Goal: Transaction & Acquisition: Subscribe to service/newsletter

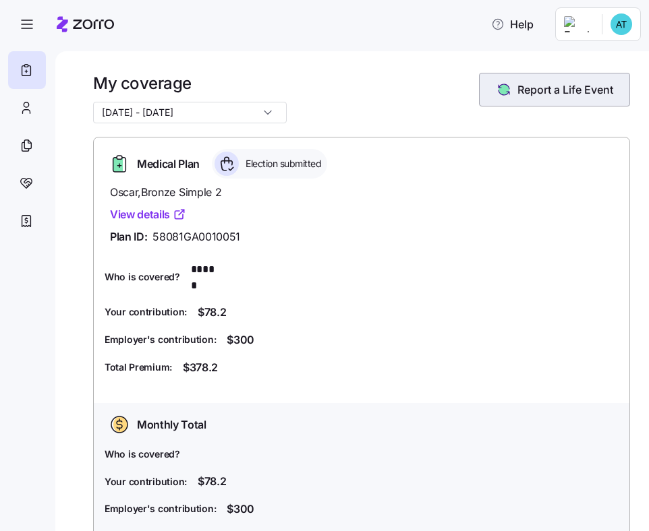
click at [556, 94] on span "Report a Life Event" at bounding box center [565, 90] width 96 height 16
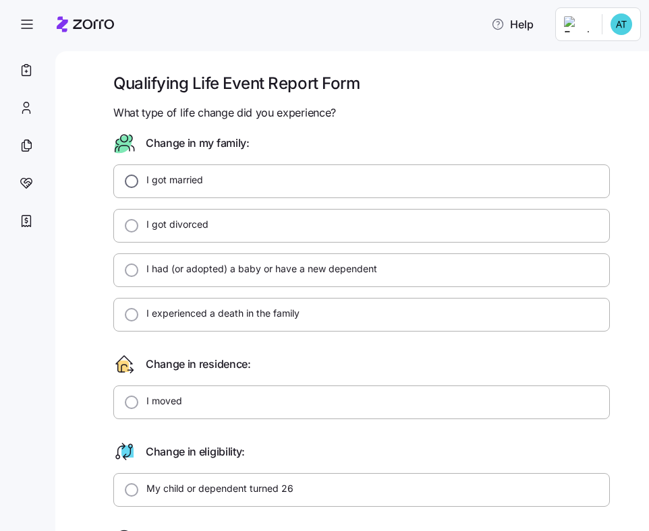
click at [130, 179] on input "I got married" at bounding box center [131, 181] width 13 height 13
radio input "true"
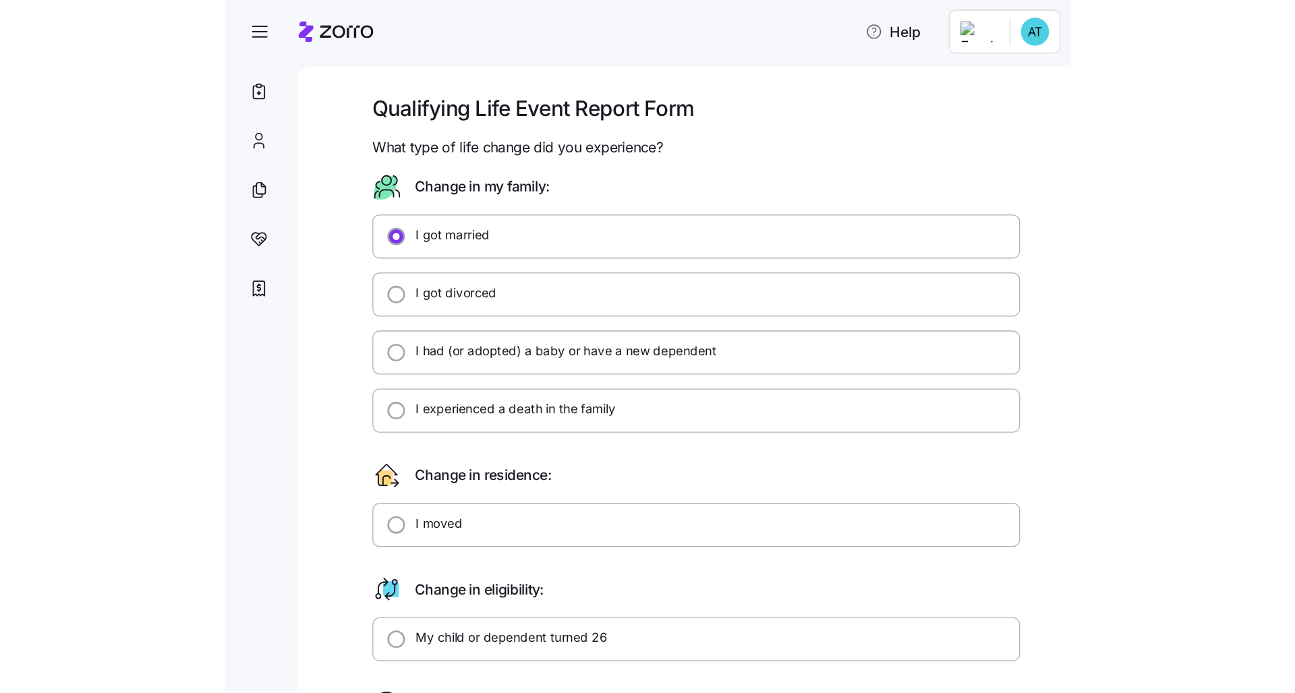
scroll to position [557, 0]
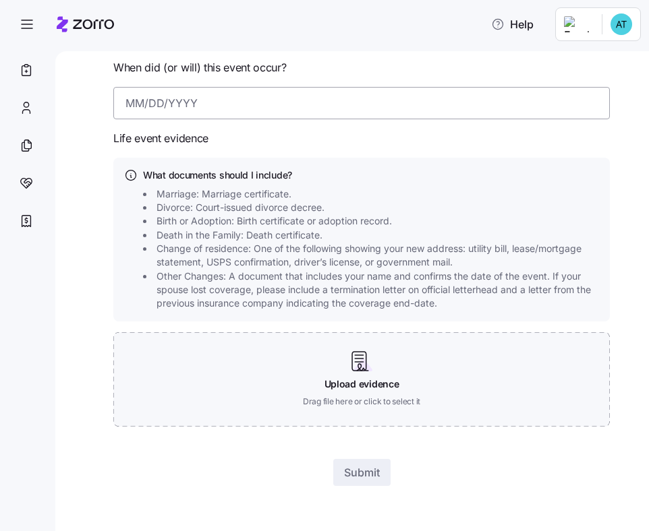
click at [167, 98] on input at bounding box center [361, 103] width 496 height 32
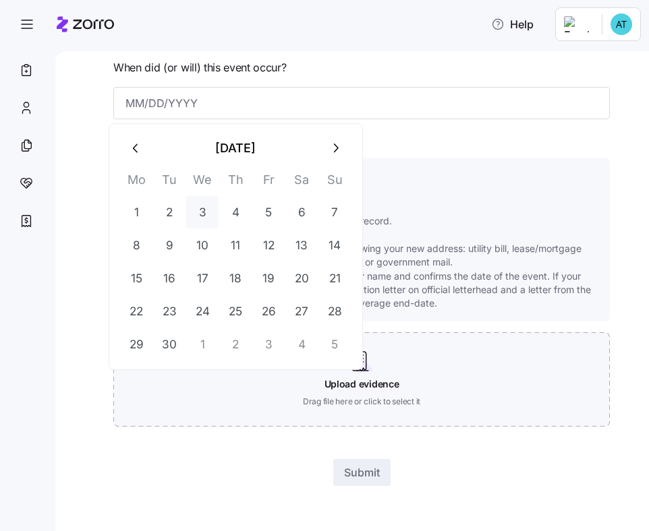
click at [206, 213] on button "3" at bounding box center [202, 212] width 32 height 32
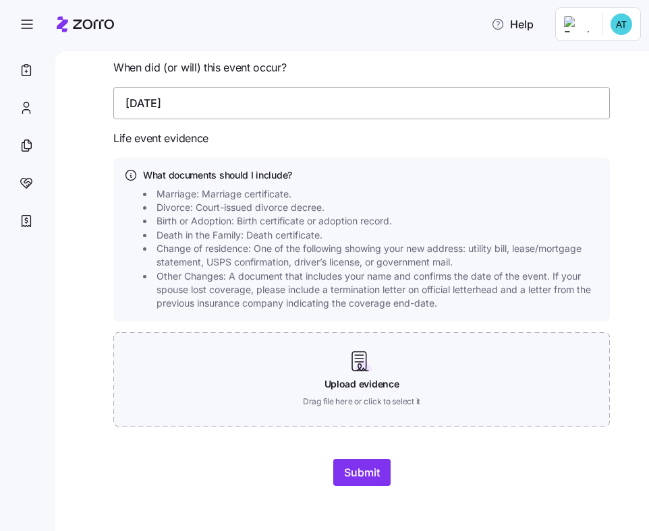
click at [251, 90] on input "[DATE]" at bounding box center [361, 103] width 496 height 32
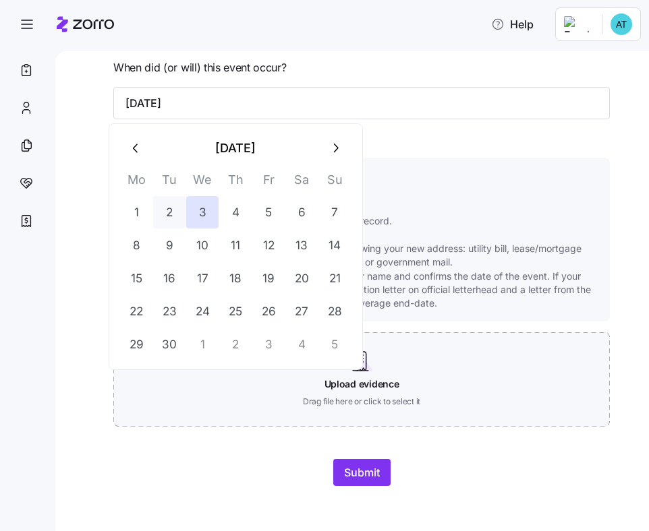
click at [178, 206] on button "2" at bounding box center [169, 212] width 32 height 32
type input "[DATE]"
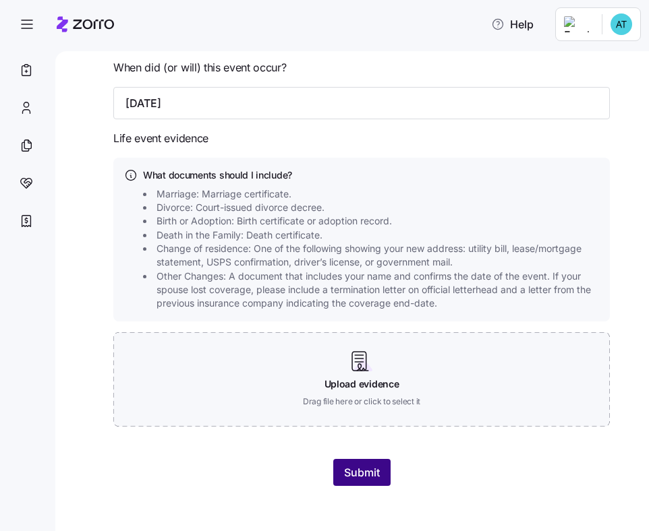
click at [370, 459] on button "Submit" at bounding box center [361, 472] width 57 height 27
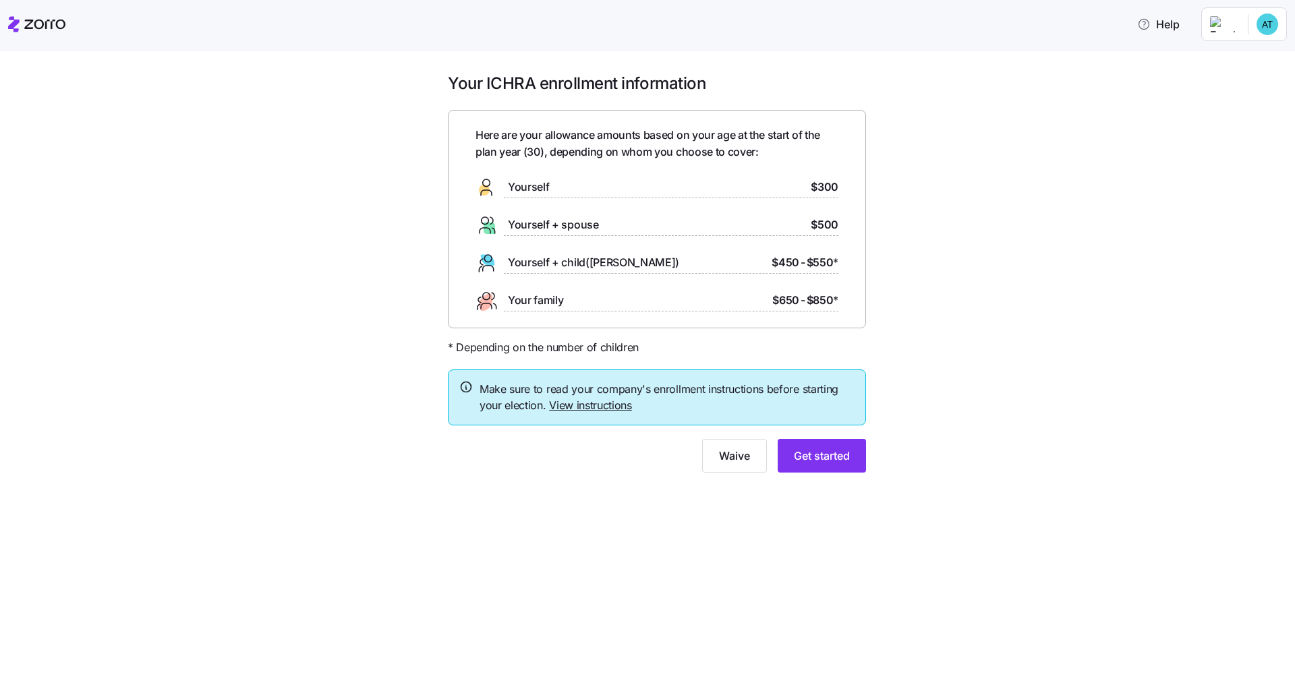
click at [648, 399] on span "Make sure to read your company's enrollment instructions before starting your e…" at bounding box center [667, 398] width 375 height 34
click at [589, 405] on link "View instructions" at bounding box center [590, 405] width 83 height 13
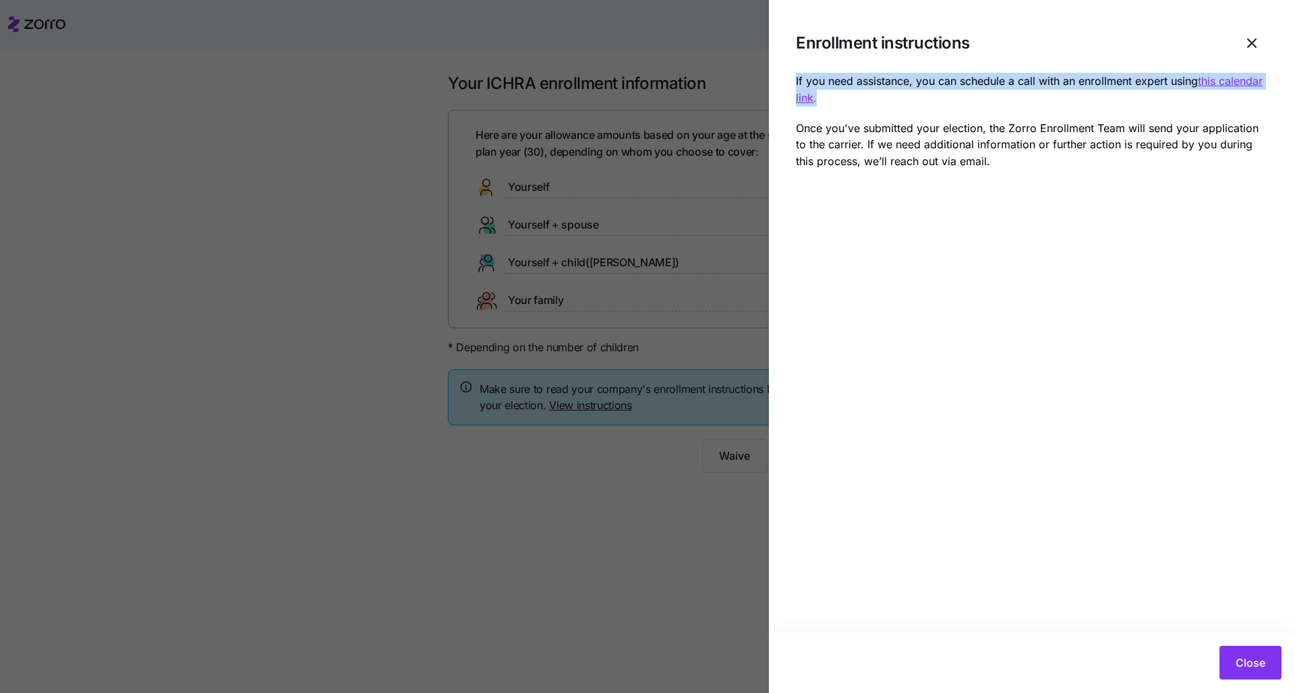
drag, startPoint x: 842, startPoint y: 98, endPoint x: 1053, endPoint y: 63, distance: 214.0
click at [648, 61] on section "Enrollment instructions If you need assistance, you can schedule a call with an…" at bounding box center [1032, 346] width 526 height 693
click at [648, 98] on p "If you need assistance, you can schedule a call with an enrollment expert using…" at bounding box center [1032, 90] width 472 height 34
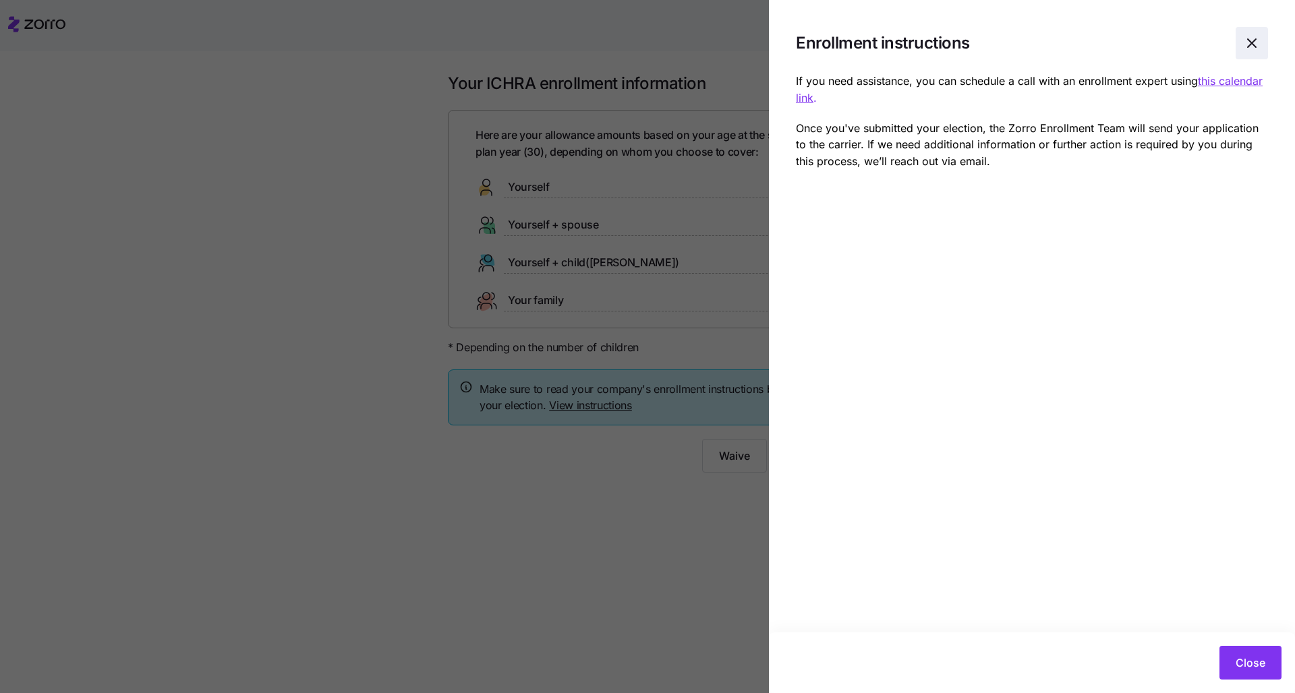
click at [648, 49] on icon "button" at bounding box center [1252, 43] width 16 height 16
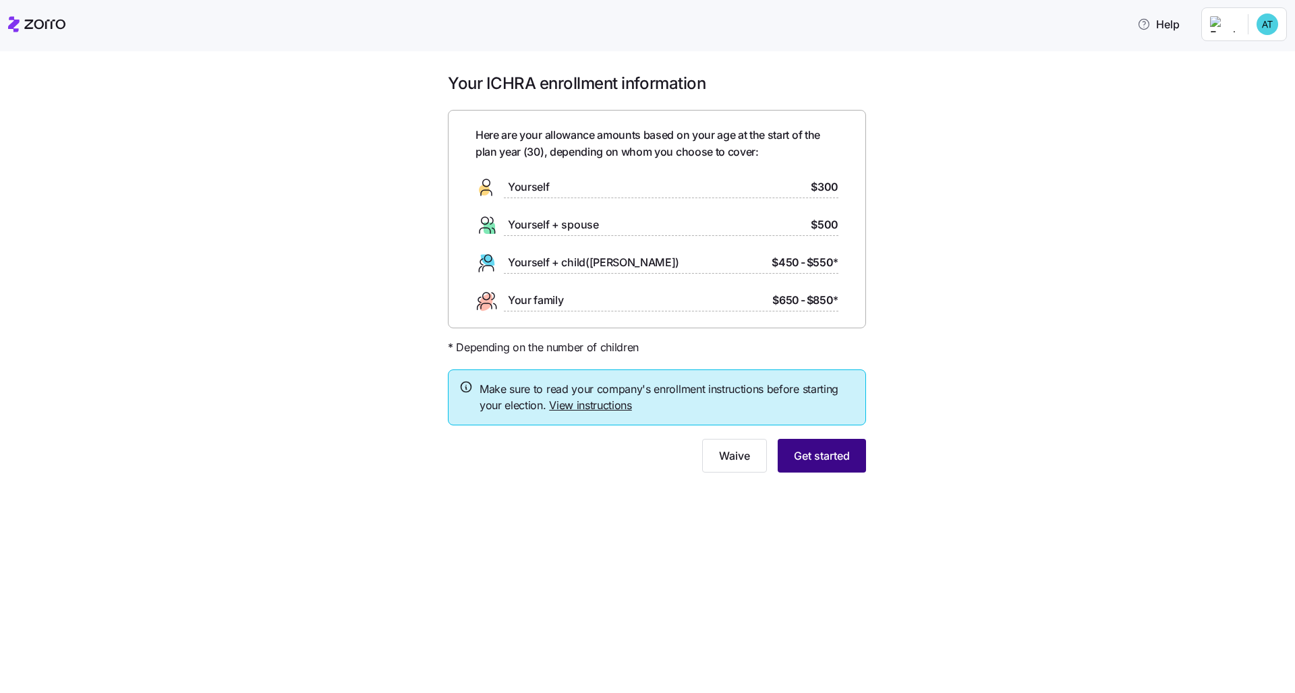
click at [648, 463] on button "Get started" at bounding box center [822, 456] width 88 height 34
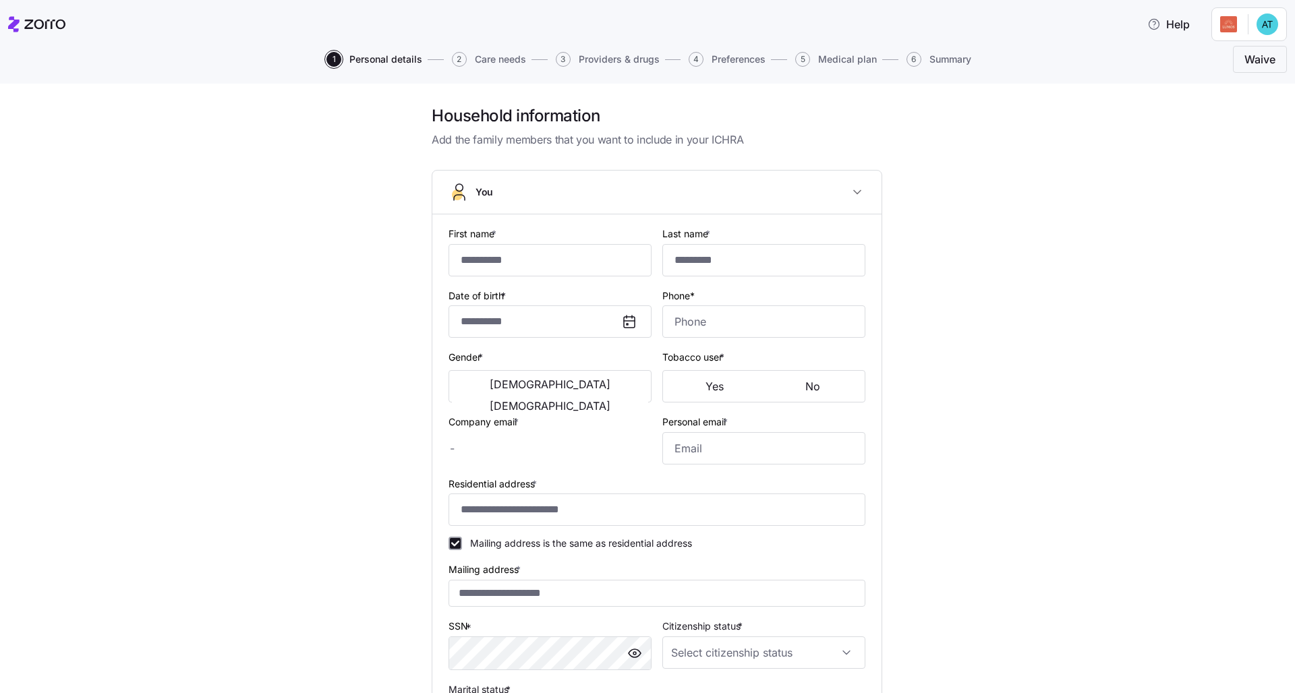
type input "******"
type input "********"
type input "[PERSON_NAME][EMAIL_ADDRESS][DOMAIN_NAME]"
type input "[EMAIL_ADDRESS][DOMAIN_NAME]"
type input "**********"
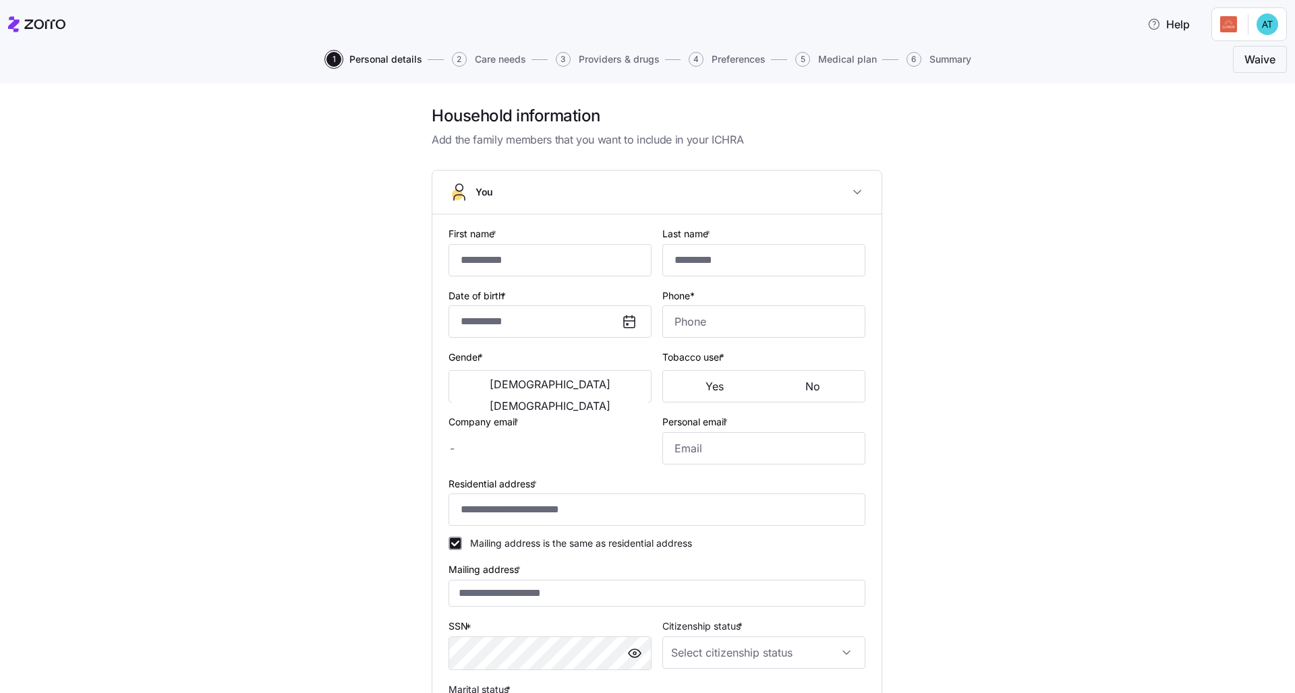
checkbox input "true"
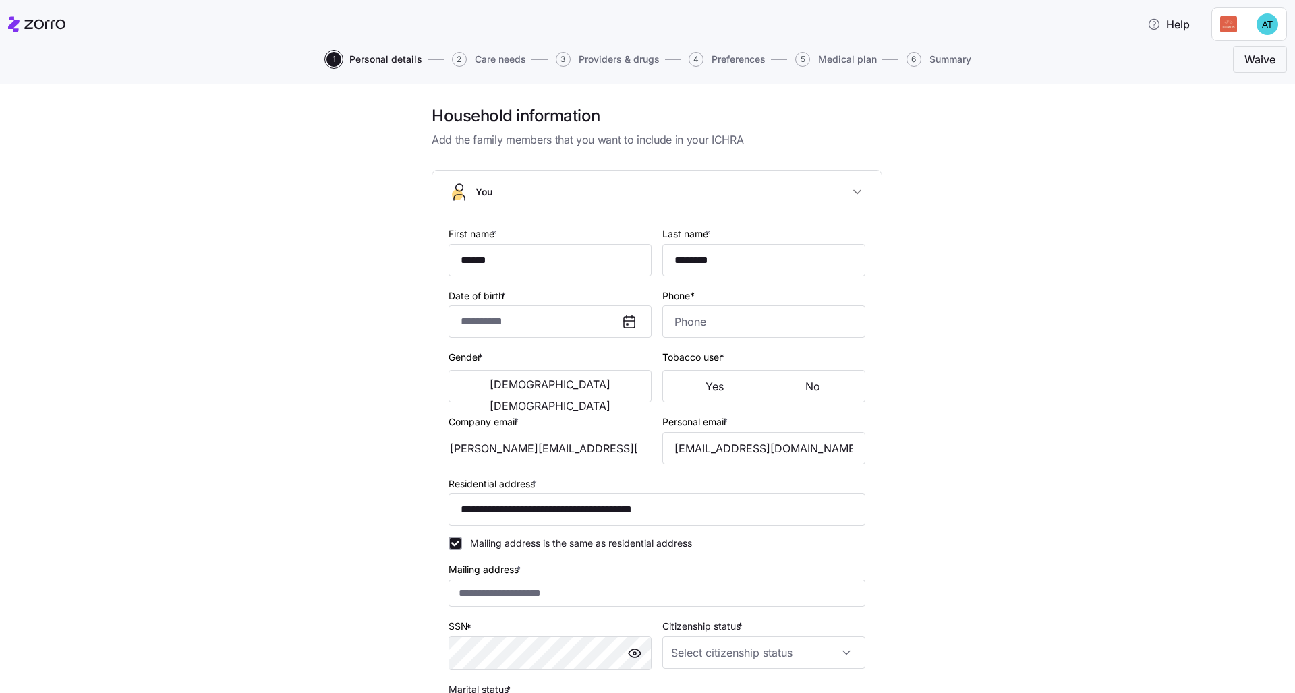
type input "**********"
type input "[PHONE_NUMBER]"
type input "[DEMOGRAPHIC_DATA] citizen"
type input "Single"
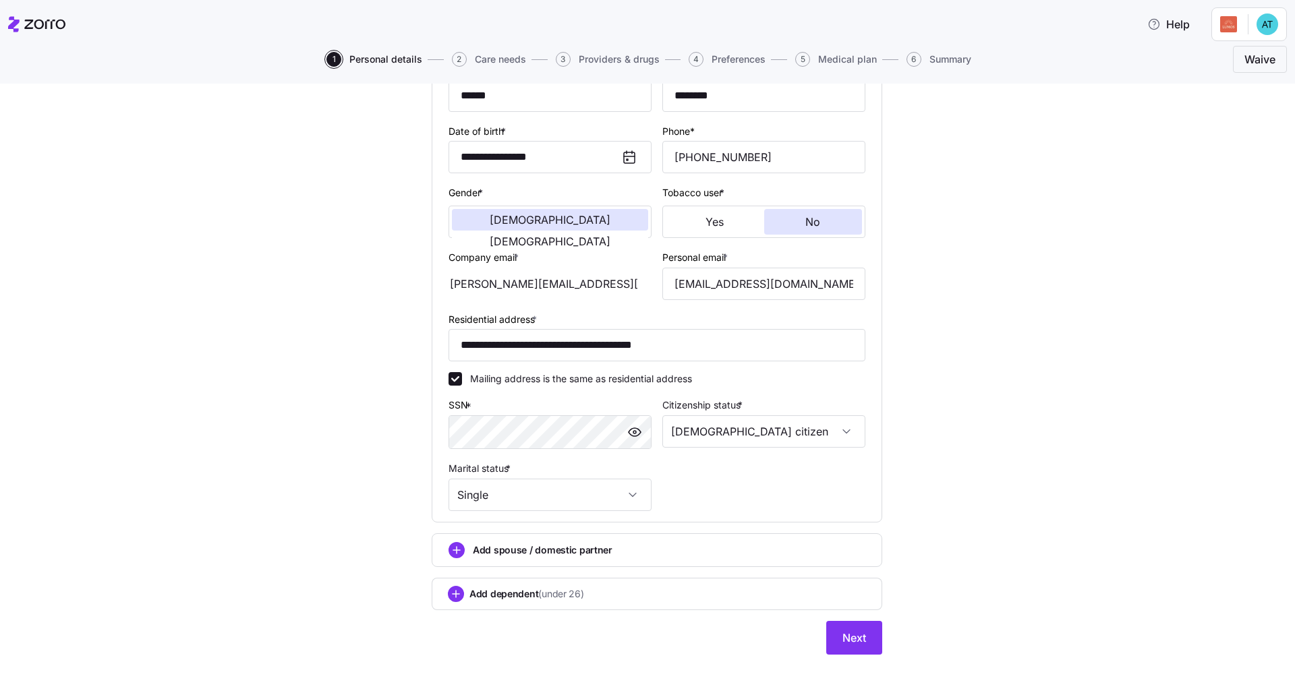
scroll to position [171, 0]
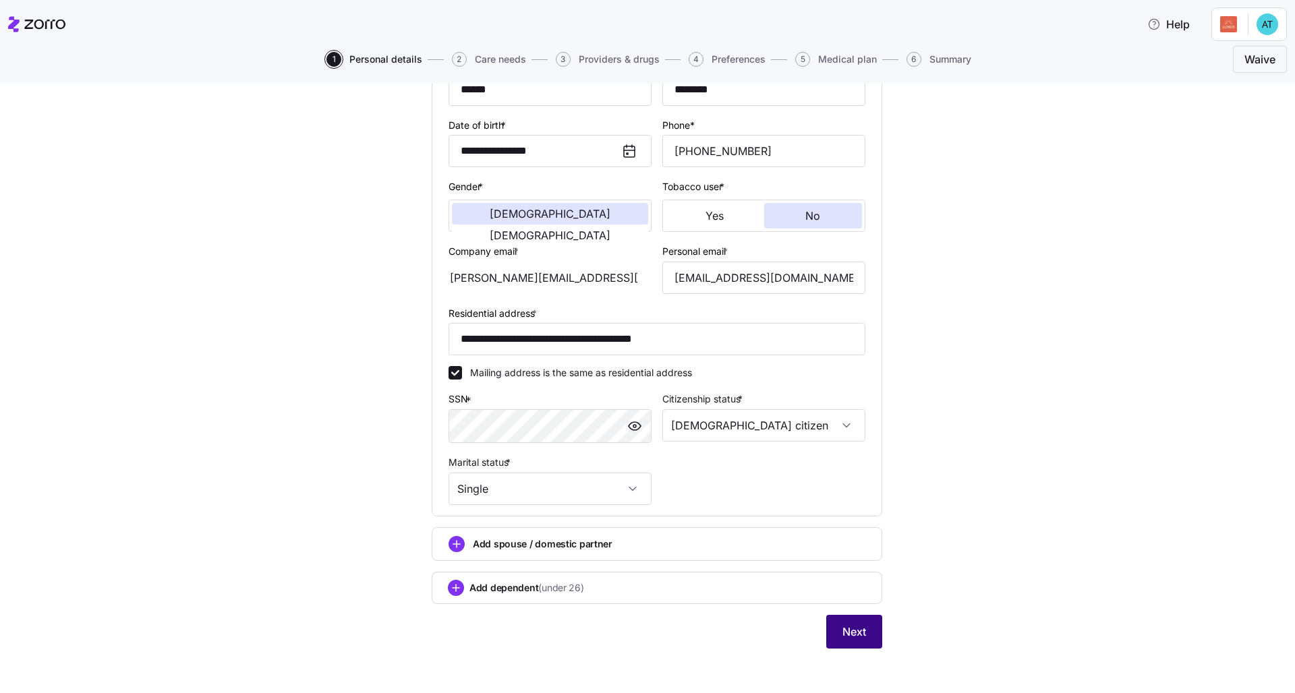
click at [648, 531] on span "Next" at bounding box center [854, 632] width 24 height 16
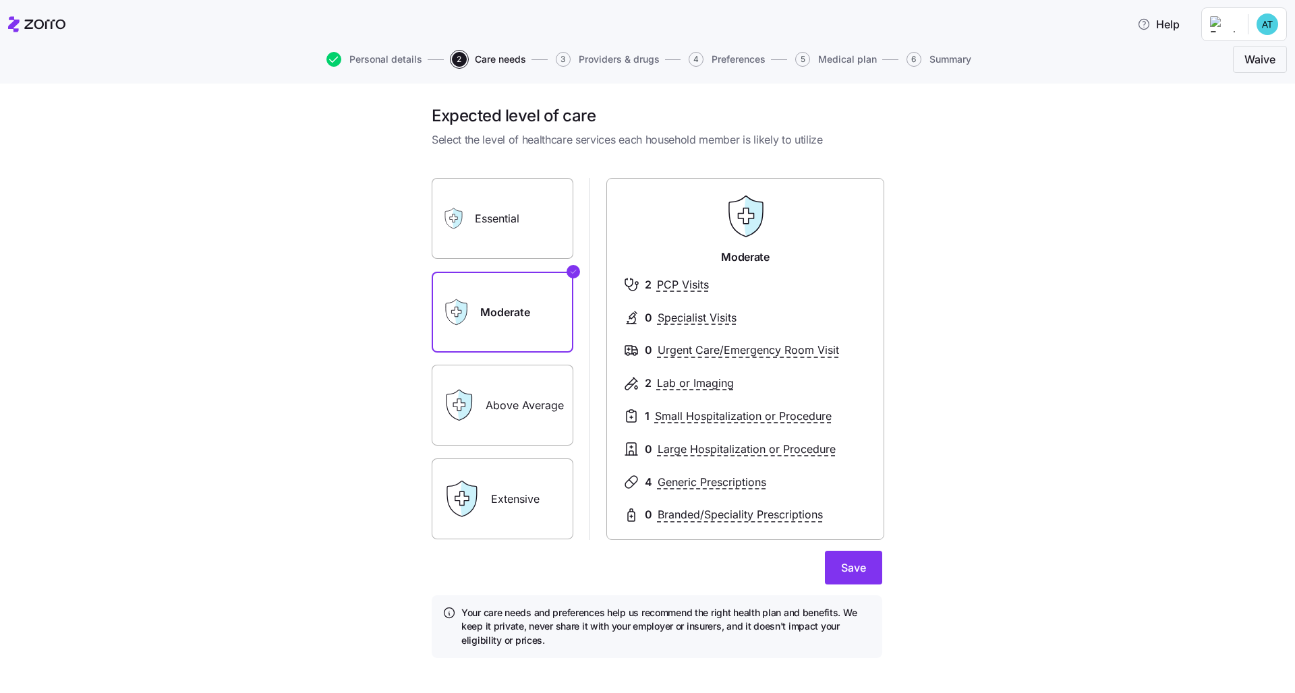
click at [648, 307] on div "Expected level of care Select the level of healthcare services each household m…" at bounding box center [657, 389] width 1238 height 569
click at [496, 227] on label "Essential" at bounding box center [503, 218] width 142 height 81
click at [0, 0] on input "Essential" at bounding box center [0, 0] width 0 height 0
click at [535, 513] on label "Extensive" at bounding box center [503, 499] width 142 height 81
click at [0, 0] on input "Extensive" at bounding box center [0, 0] width 0 height 0
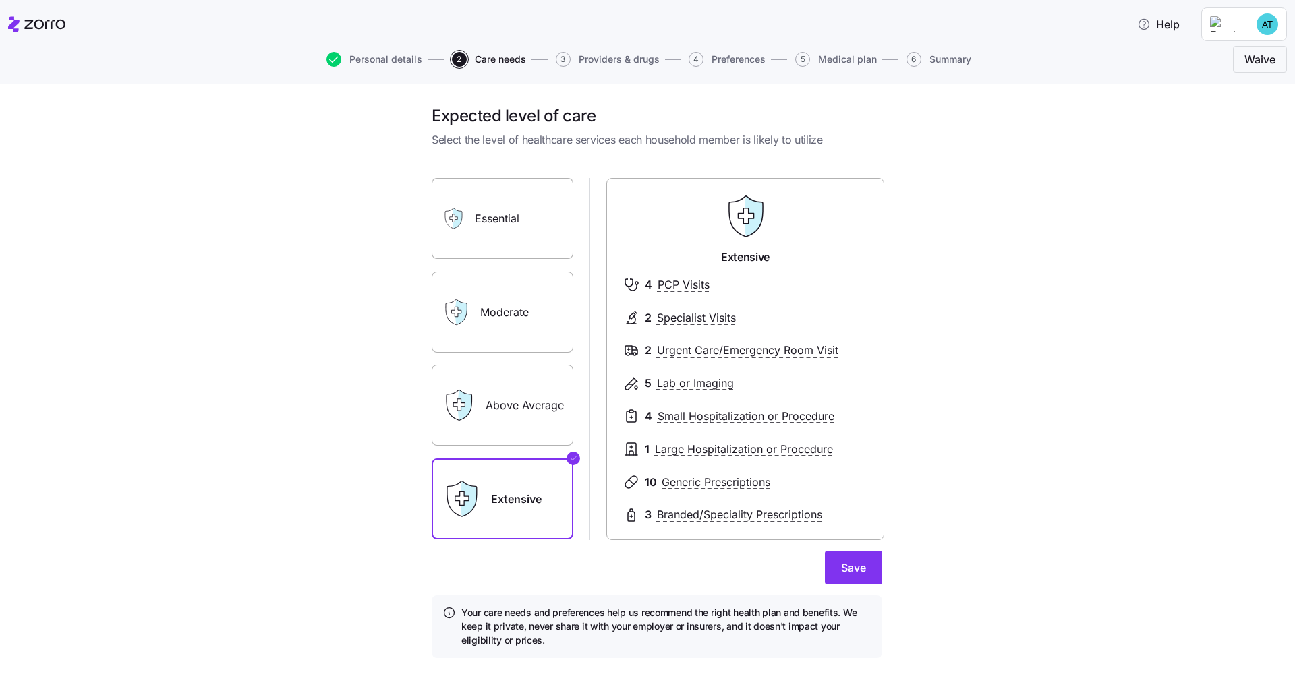
click at [523, 392] on label "Above Average" at bounding box center [503, 405] width 142 height 81
click at [0, 0] on input "Above Average" at bounding box center [0, 0] width 0 height 0
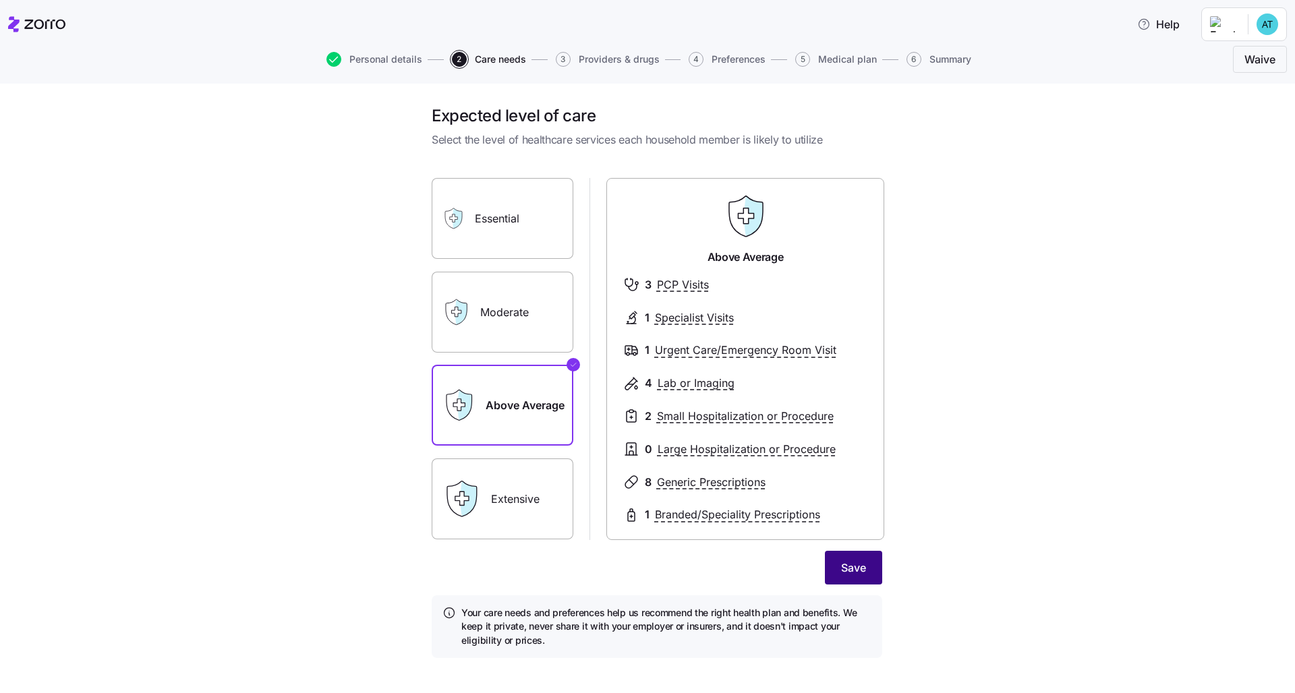
click at [648, 531] on span "Save" at bounding box center [853, 568] width 25 height 16
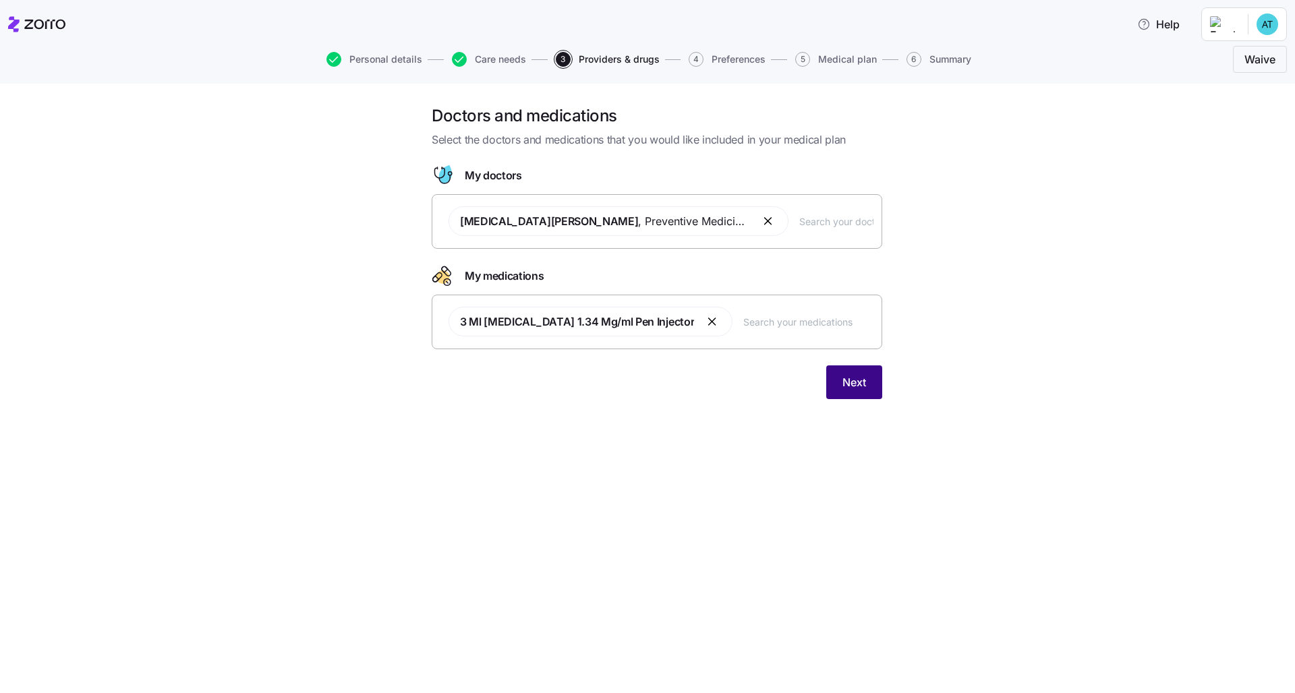
click at [648, 389] on button "Next" at bounding box center [854, 383] width 56 height 34
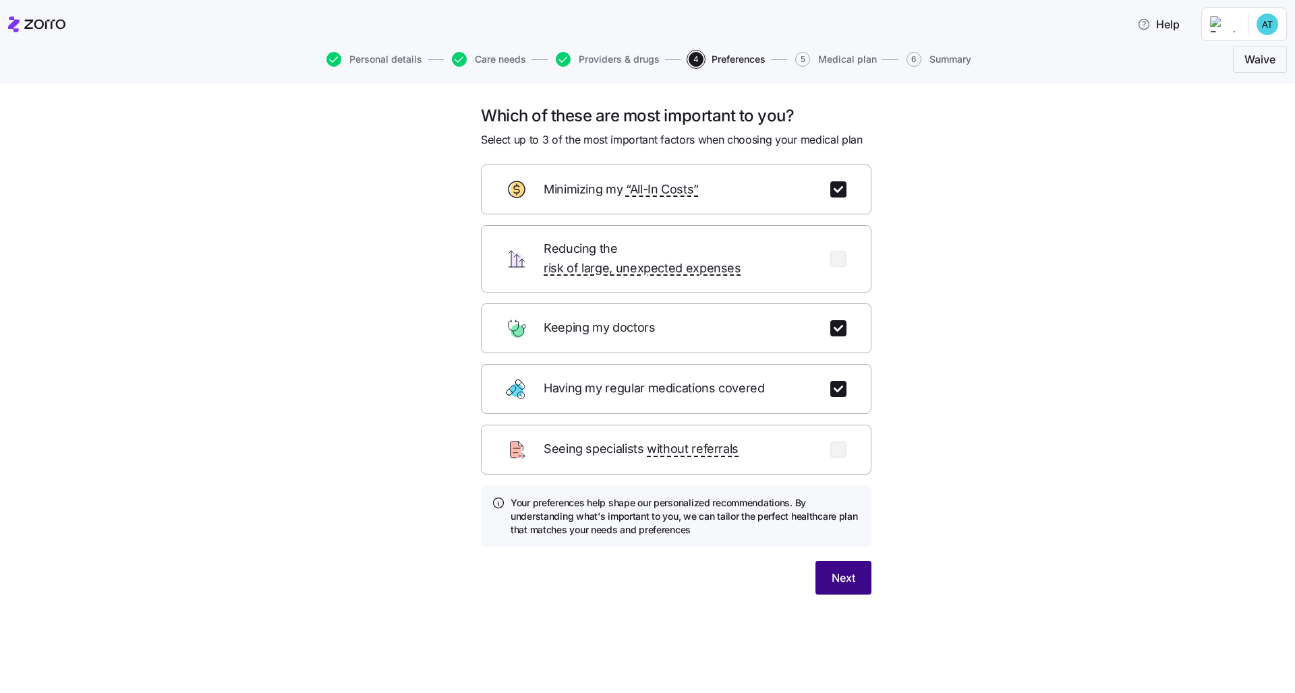
click at [648, 531] on span "Next" at bounding box center [844, 578] width 24 height 16
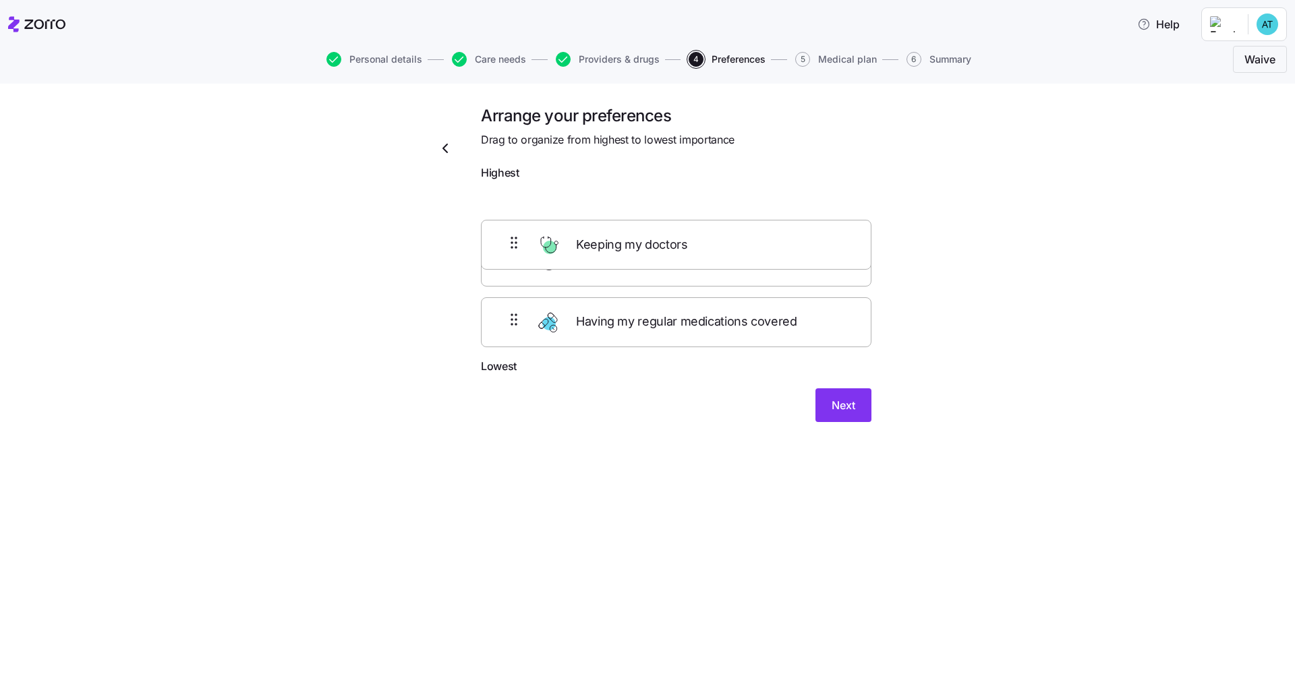
drag, startPoint x: 649, startPoint y: 221, endPoint x: 650, endPoint y: 278, distance: 56.7
click at [648, 278] on div "Keeping my doctors Minimizing my “All-In Costs” Having my regular medications c…" at bounding box center [676, 272] width 390 height 171
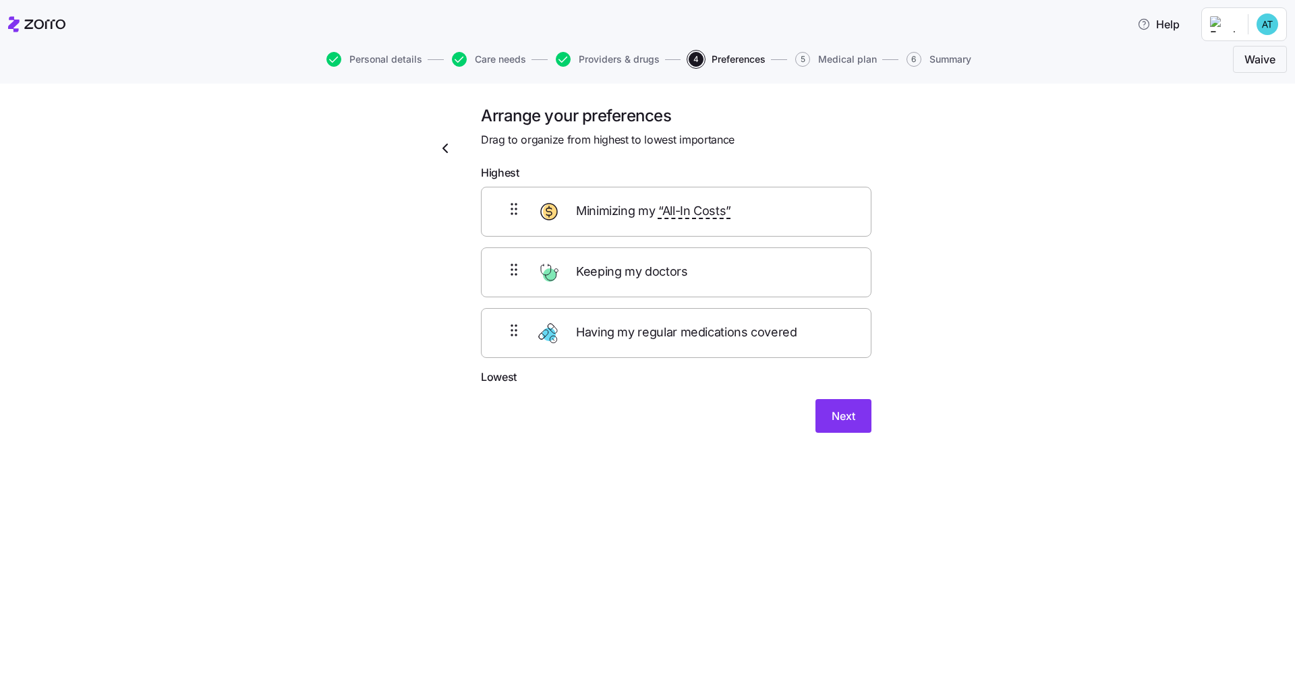
drag, startPoint x: 675, startPoint y: 279, endPoint x: 662, endPoint y: 226, distance: 54.8
click at [648, 226] on div "Minimizing my “All-In Costs” Keeping my doctors Having my regular medications c…" at bounding box center [676, 272] width 390 height 171
click at [648, 426] on button "Next" at bounding box center [843, 416] width 56 height 34
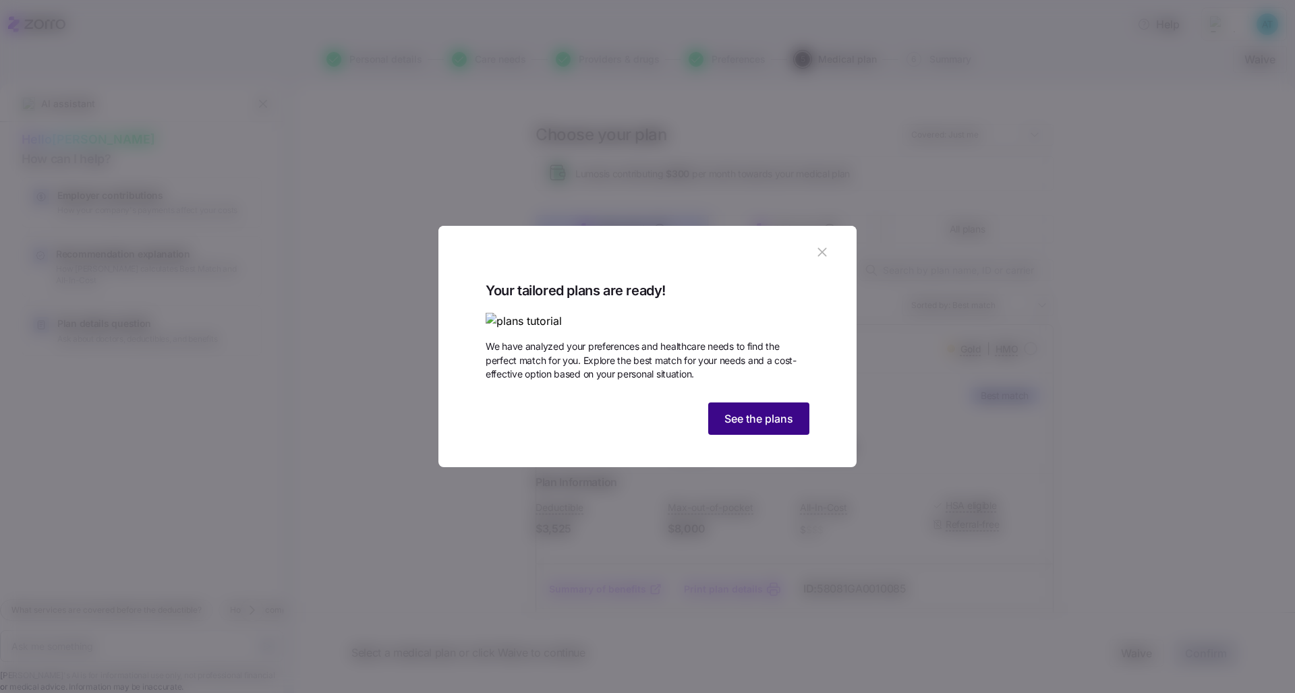
click at [648, 427] on span "See the plans" at bounding box center [758, 419] width 69 height 16
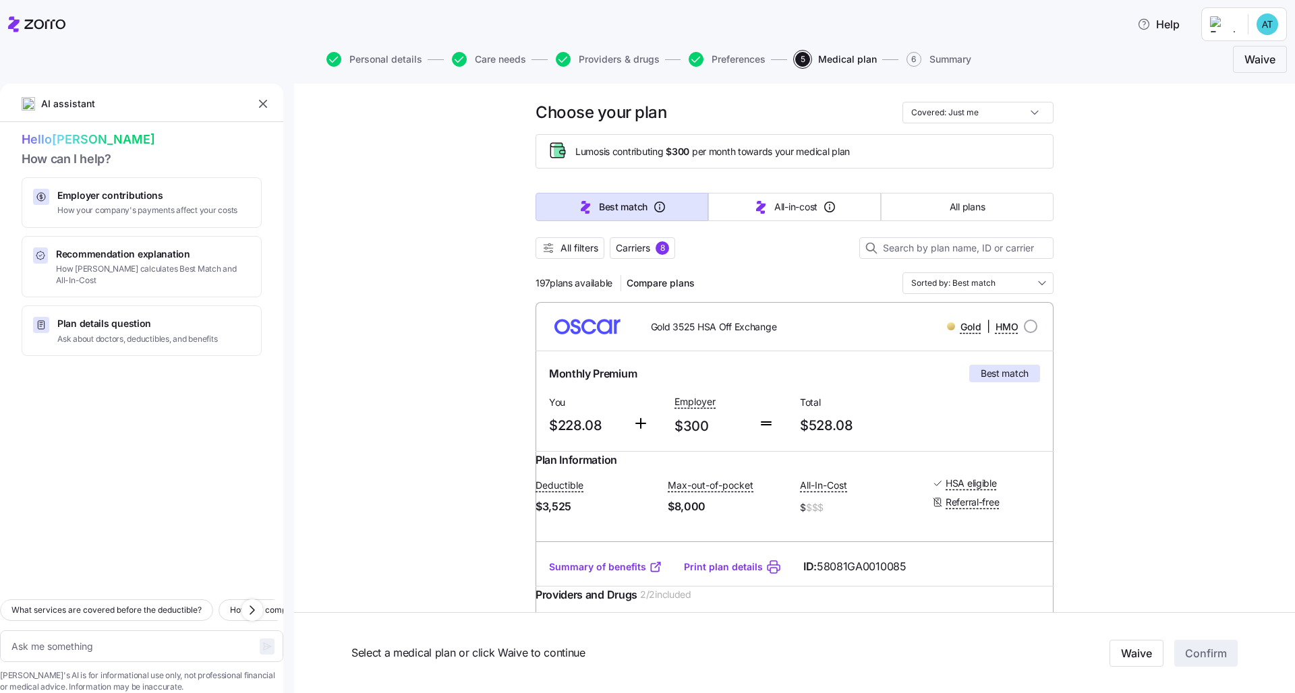
scroll to position [2, 0]
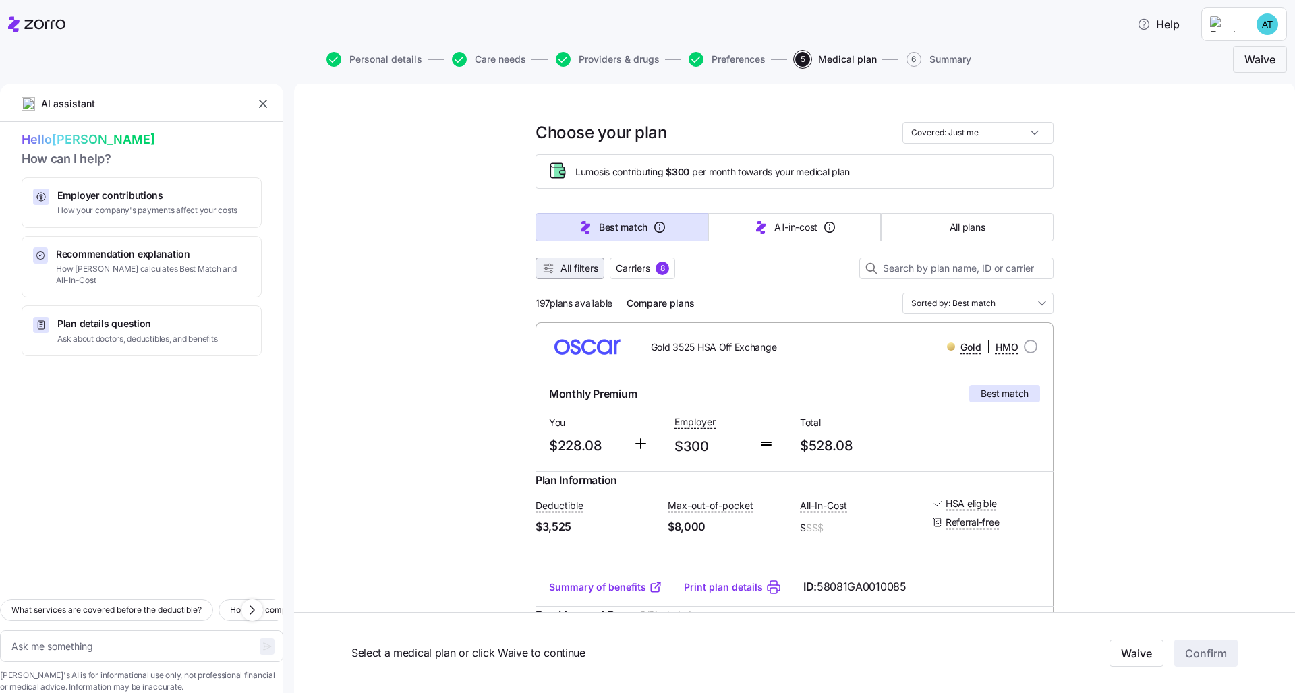
click at [581, 274] on span "All filters" at bounding box center [579, 268] width 38 height 13
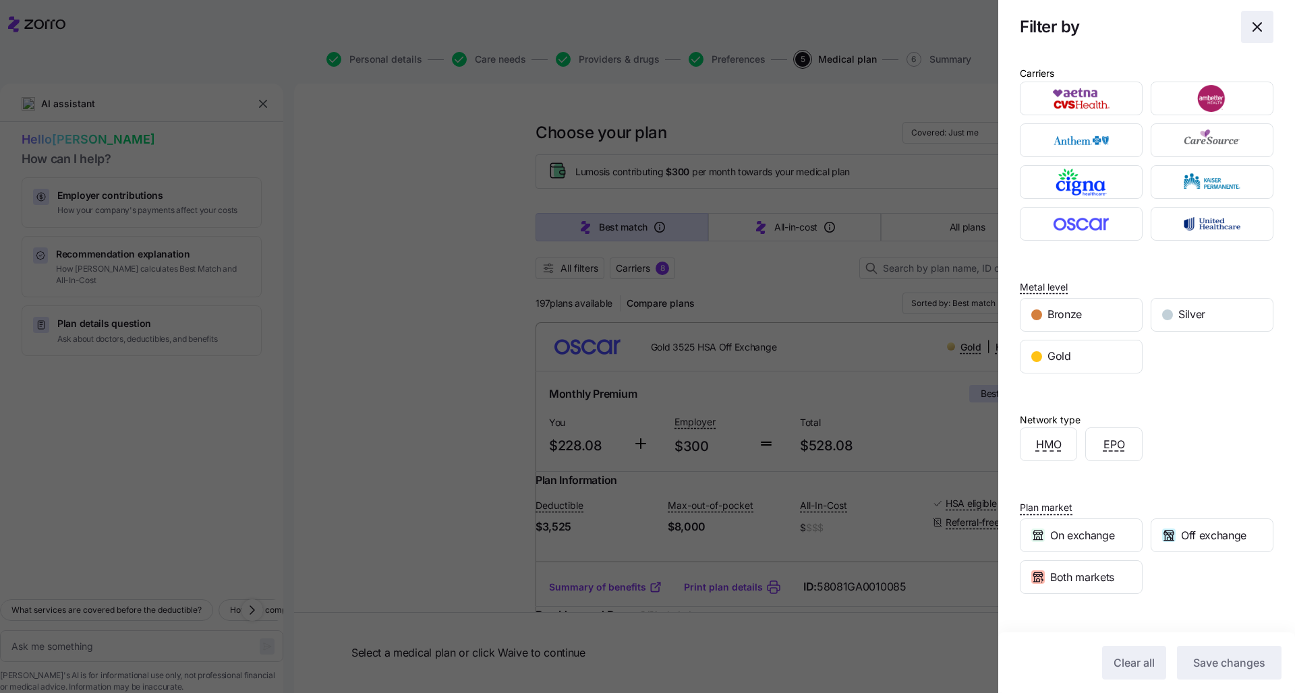
click at [648, 31] on icon "button" at bounding box center [1257, 27] width 16 height 16
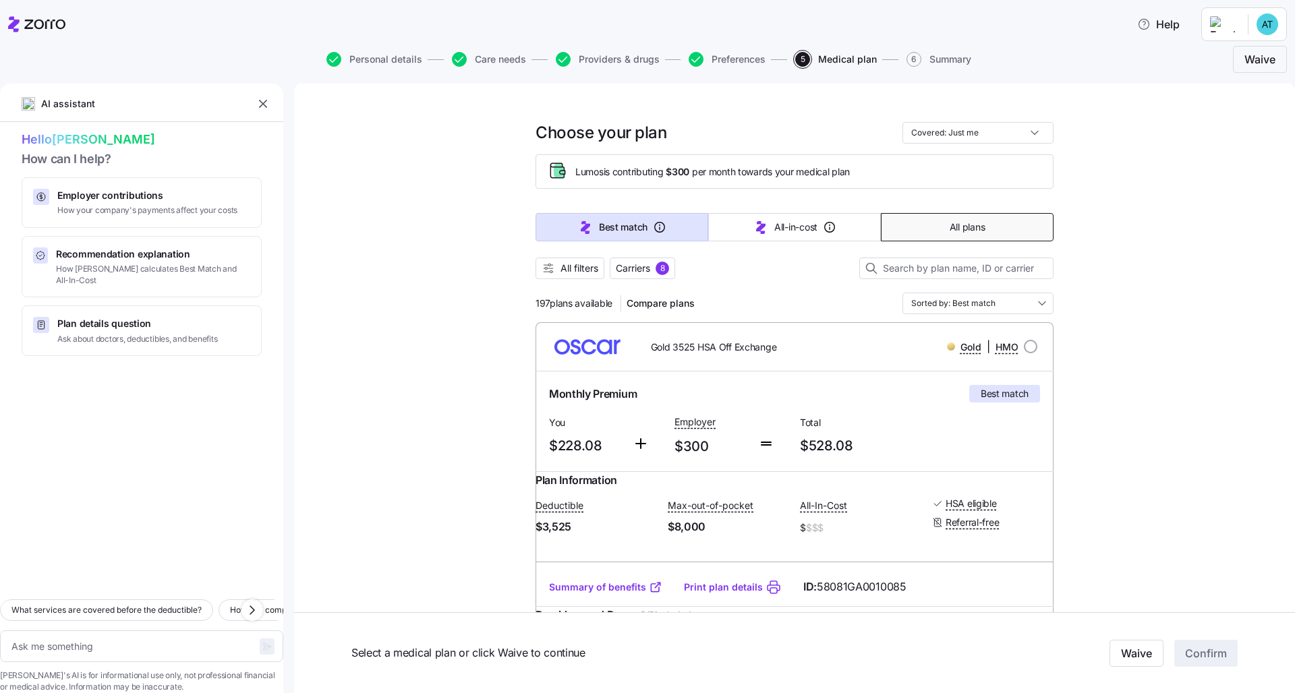
click at [648, 227] on span "All plans" at bounding box center [967, 227] width 35 height 13
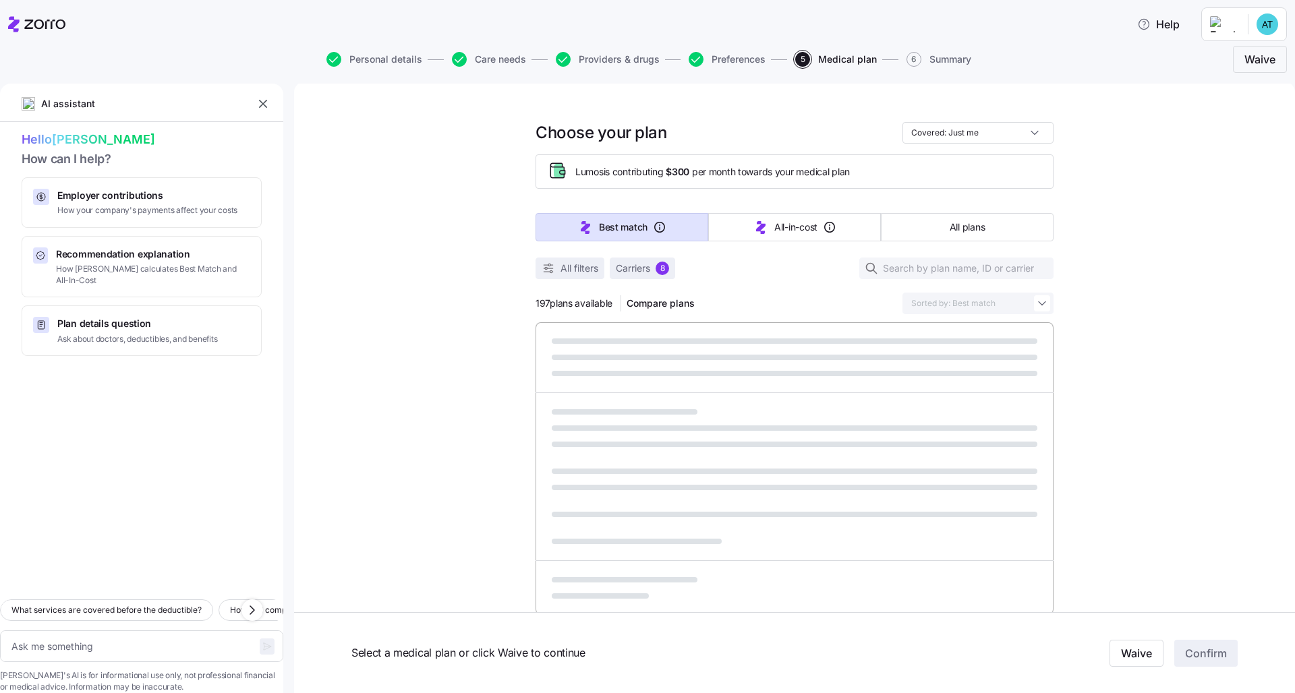
type textarea "x"
type input "Sorted by: Premium"
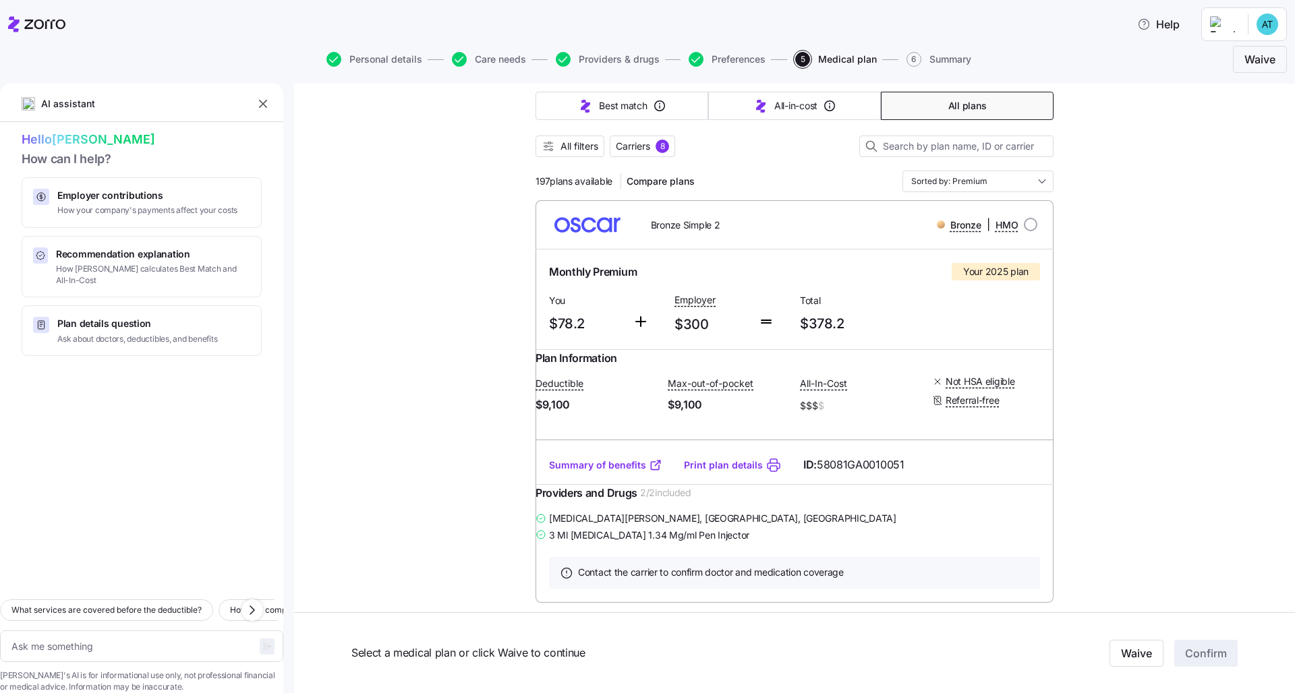
scroll to position [221, 0]
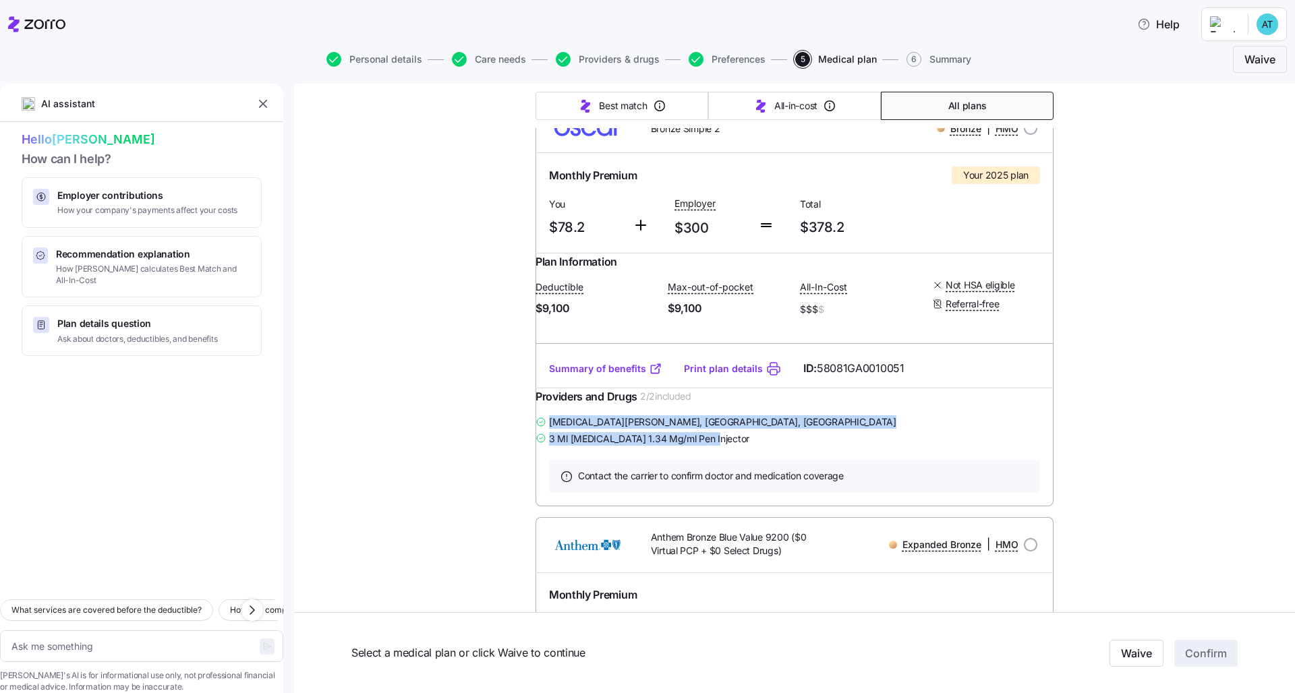
drag, startPoint x: 734, startPoint y: 464, endPoint x: 532, endPoint y: 448, distance: 202.2
click at [535, 447] on div "[MEDICAL_DATA][PERSON_NAME] , [GEOGRAPHIC_DATA], [GEOGRAPHIC_DATA] 3 Ml [MEDICA…" at bounding box center [794, 430] width 518 height 34
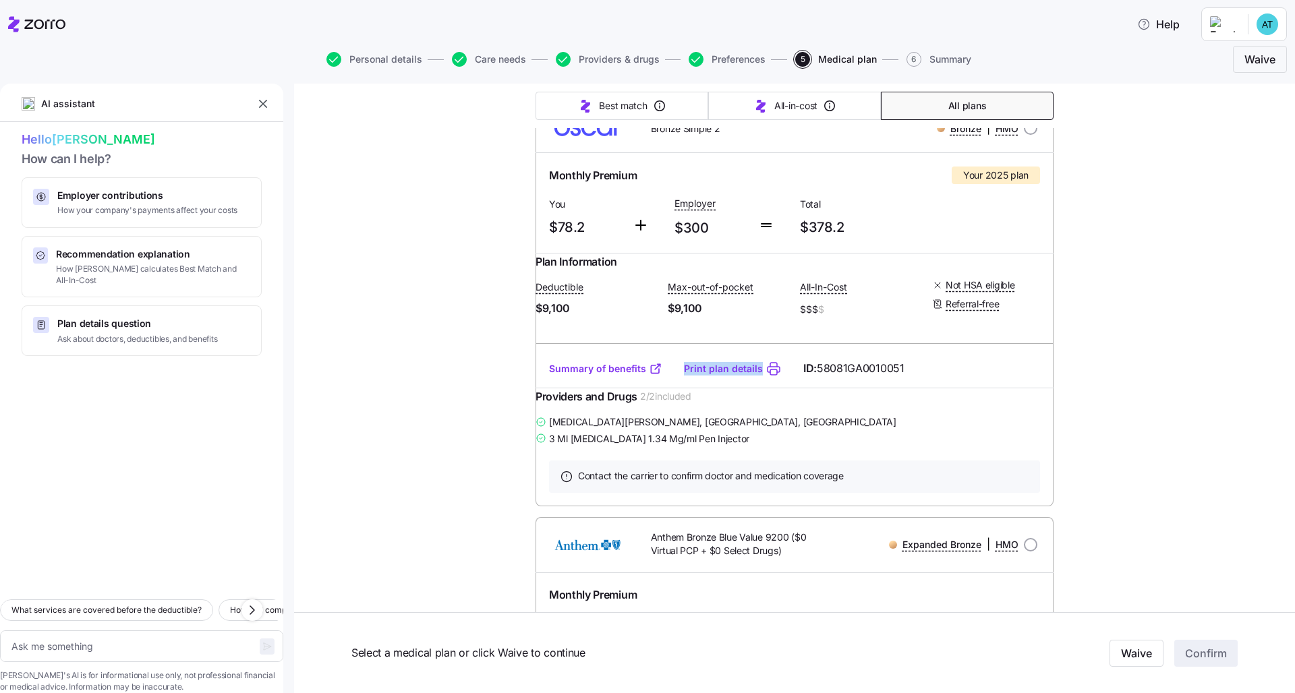
drag, startPoint x: 669, startPoint y: 386, endPoint x: 541, endPoint y: 387, distance: 128.1
click at [541, 387] on div "Summary of benefits Print plan details ID: 58081GA0010051" at bounding box center [794, 368] width 518 height 38
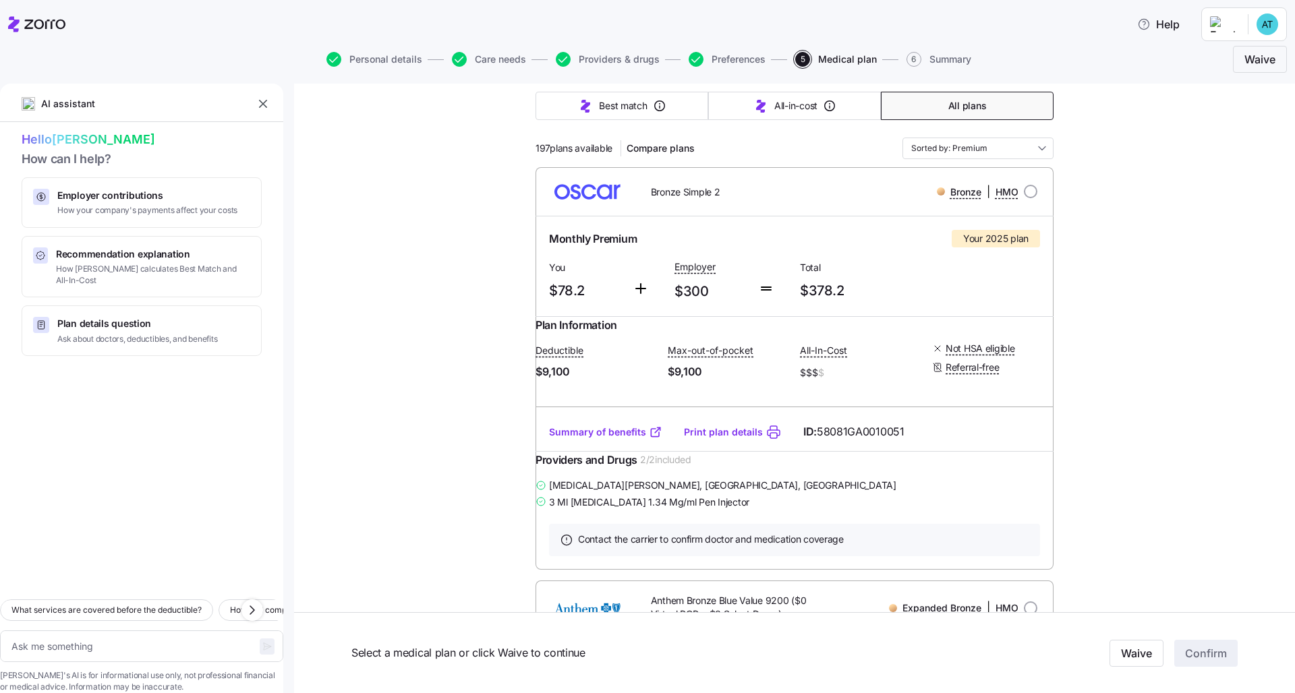
scroll to position [237, 0]
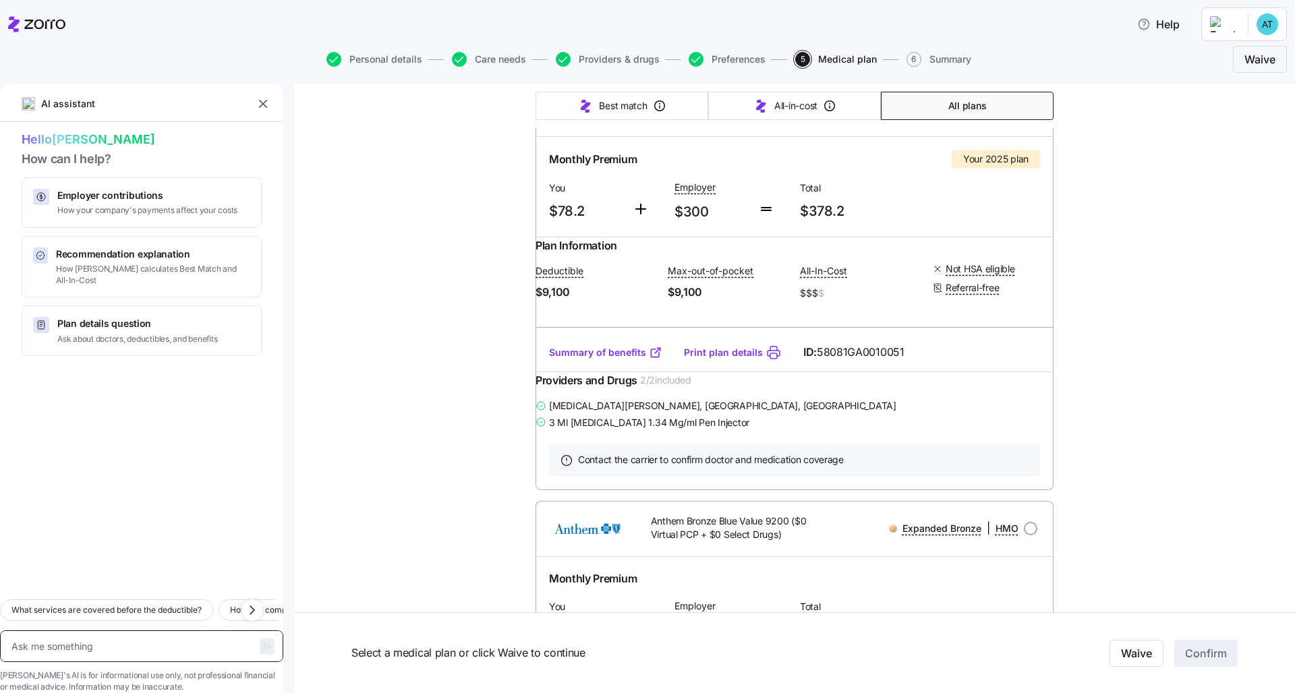
click at [126, 531] on textarea at bounding box center [141, 647] width 283 height 32
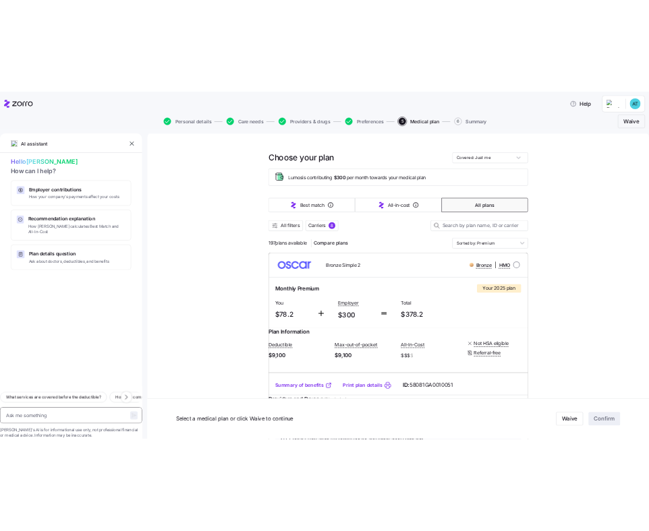
scroll to position [0, 0]
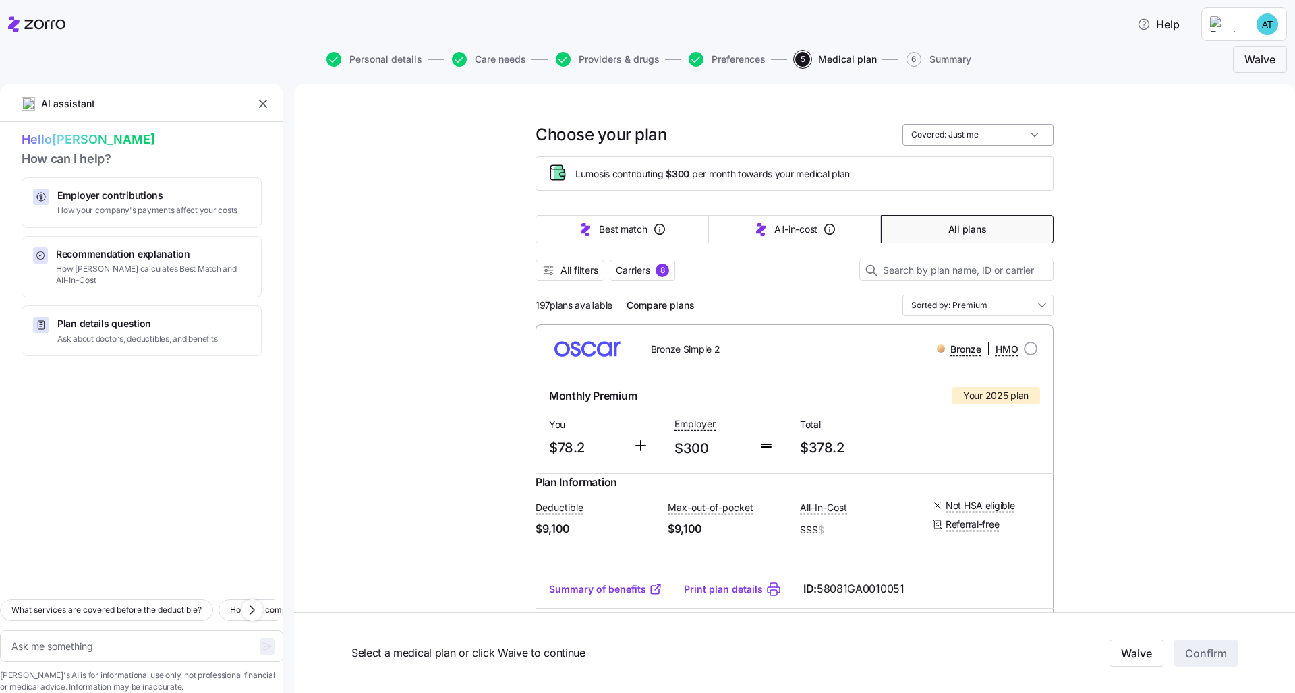
click at [648, 138] on input "Covered: Just me" at bounding box center [977, 135] width 151 height 22
type textarea "x"
